Goal: Information Seeking & Learning: Learn about a topic

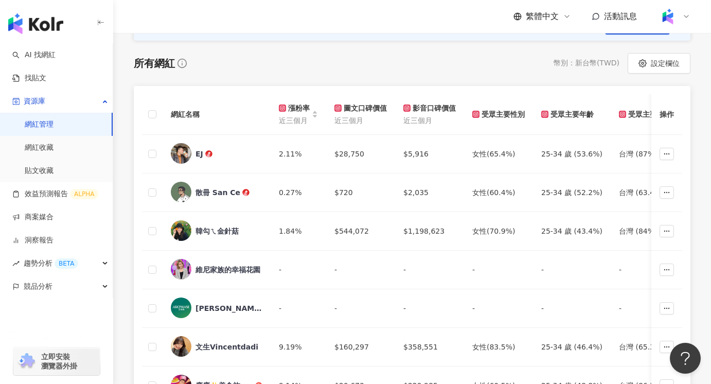
scroll to position [143, 0]
click at [37, 285] on span "競品分析" at bounding box center [38, 286] width 29 height 23
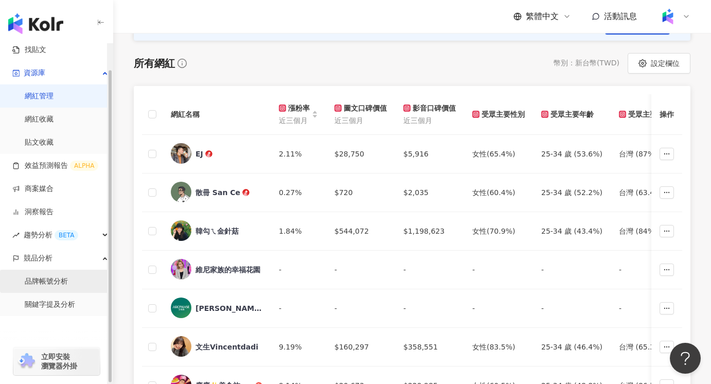
scroll to position [28, 0]
click at [45, 306] on link "關鍵字提及分析" at bounding box center [50, 305] width 50 height 10
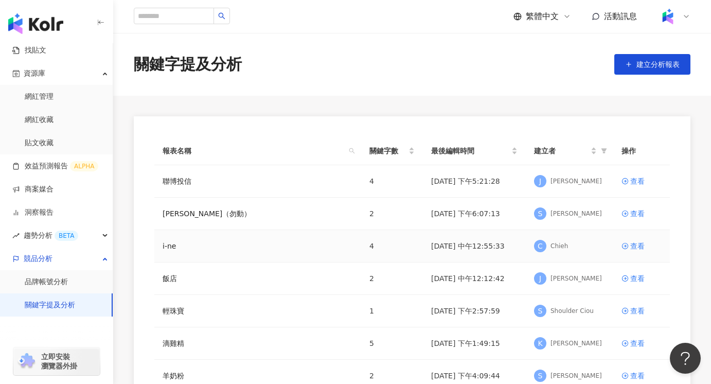
scroll to position [6, 0]
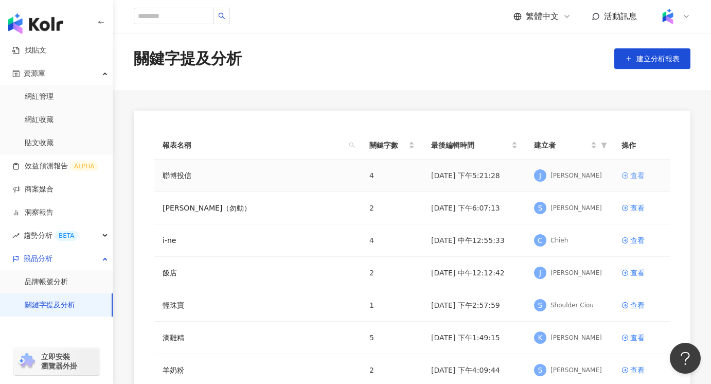
click at [630, 176] on div "查看" at bounding box center [637, 175] width 14 height 11
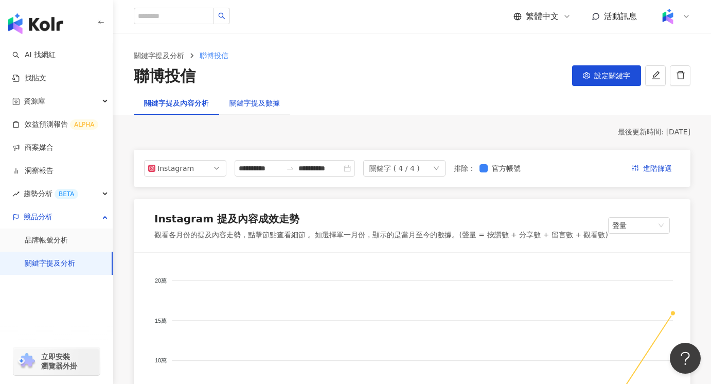
click at [260, 98] on div "關鍵字提及數據" at bounding box center [254, 102] width 50 height 11
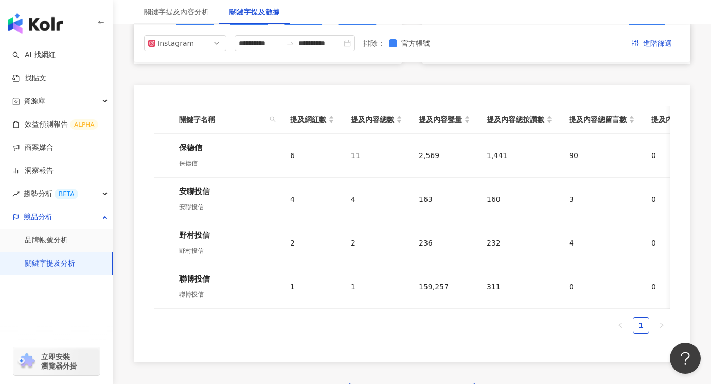
scroll to position [449, 0]
